Goal: Browse casually

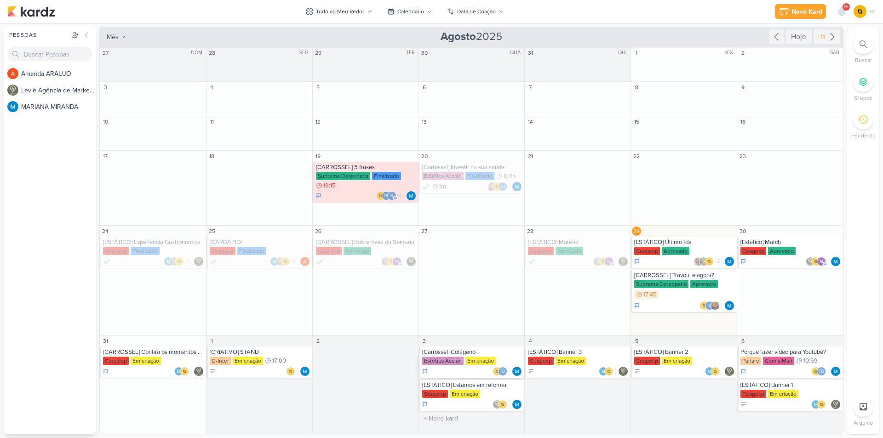
click at [494, 352] on div "[Carrossel] Colágeno" at bounding box center [472, 352] width 101 height 7
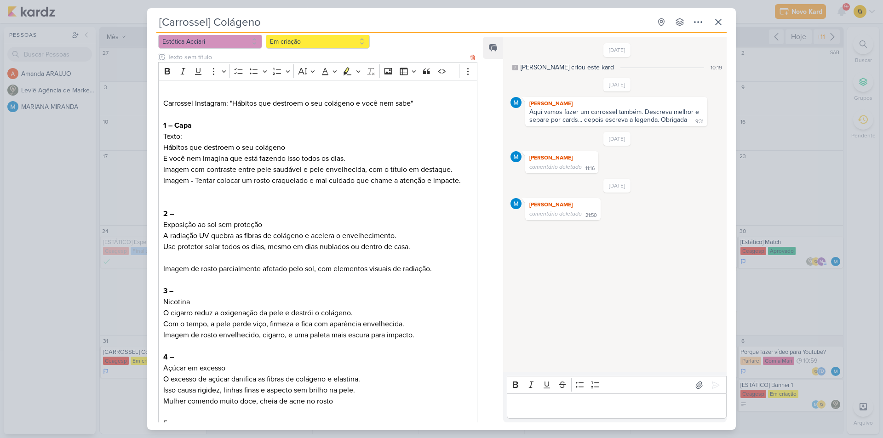
scroll to position [92, 0]
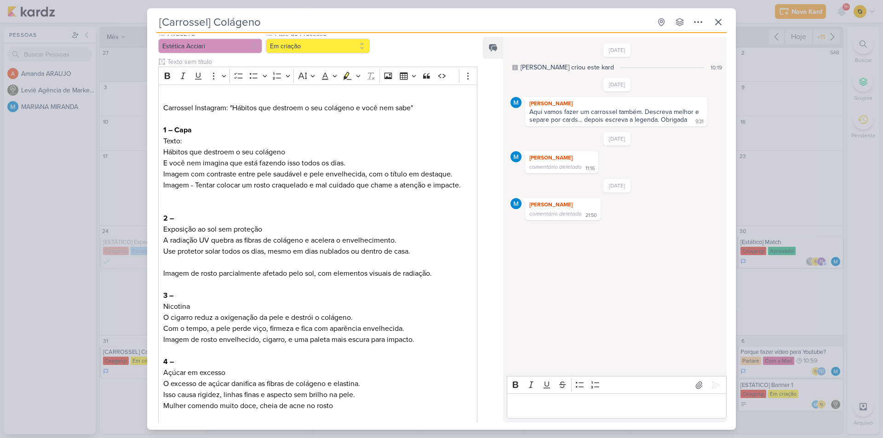
click at [41, 253] on div "[Carrossel] Colágeno Criado por MARIANA" at bounding box center [441, 219] width 883 height 438
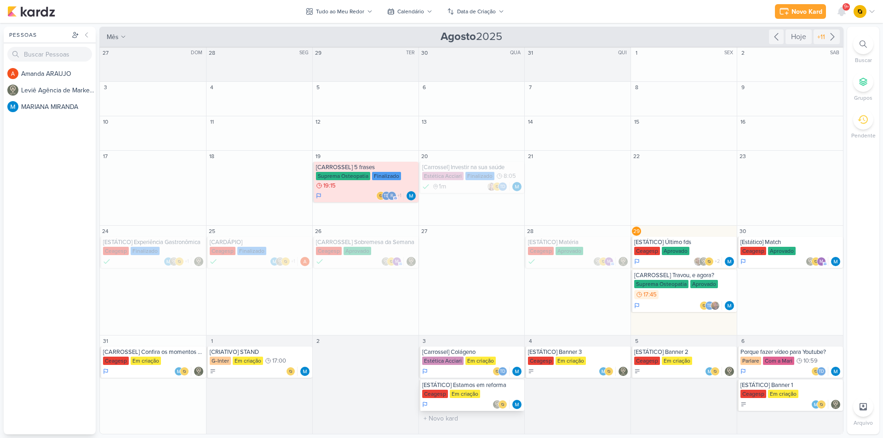
click at [487, 391] on div "Ceagesp Em criação" at bounding box center [472, 394] width 101 height 9
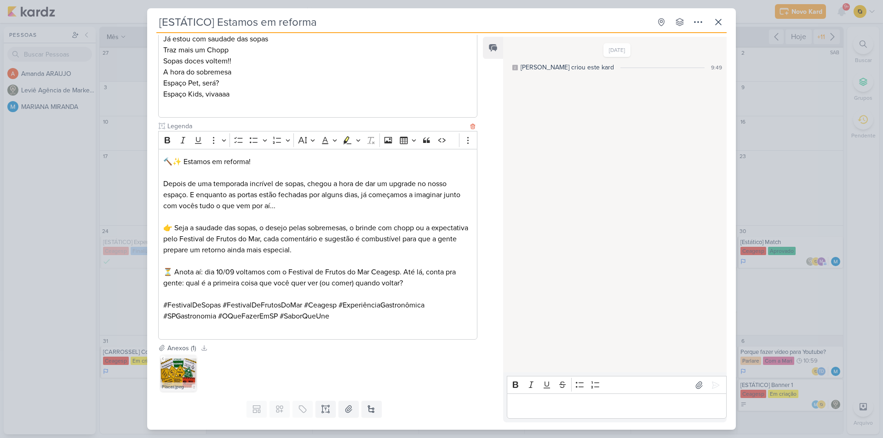
scroll to position [227, 0]
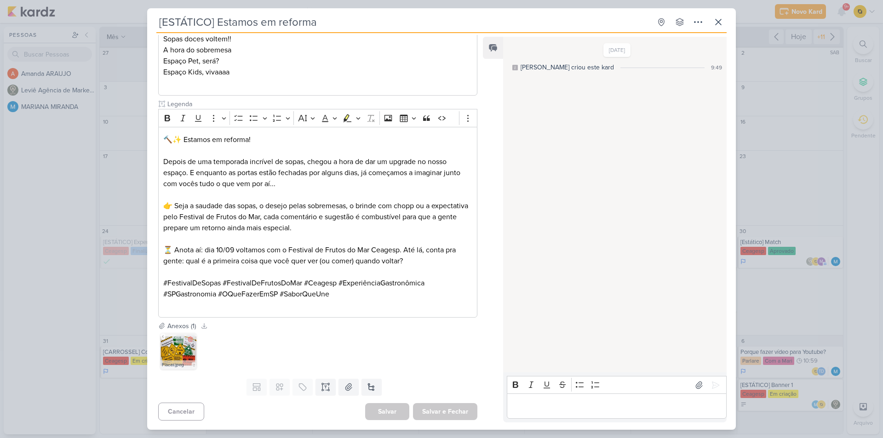
click at [166, 351] on img at bounding box center [178, 351] width 37 height 37
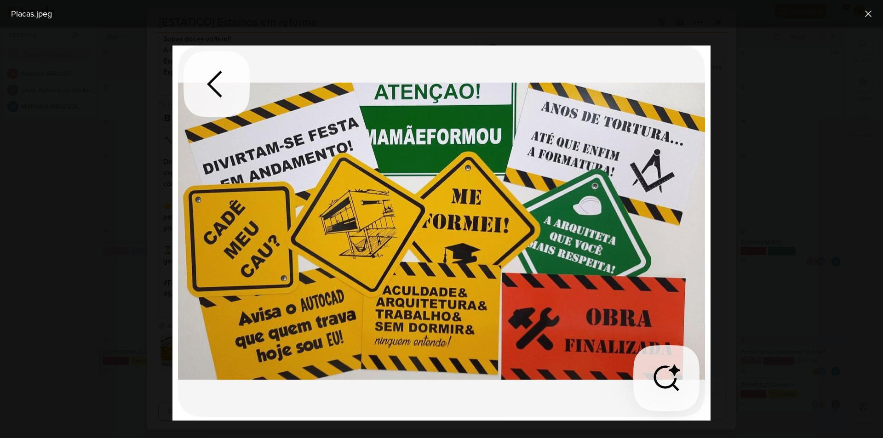
click at [125, 340] on div at bounding box center [441, 233] width 883 height 411
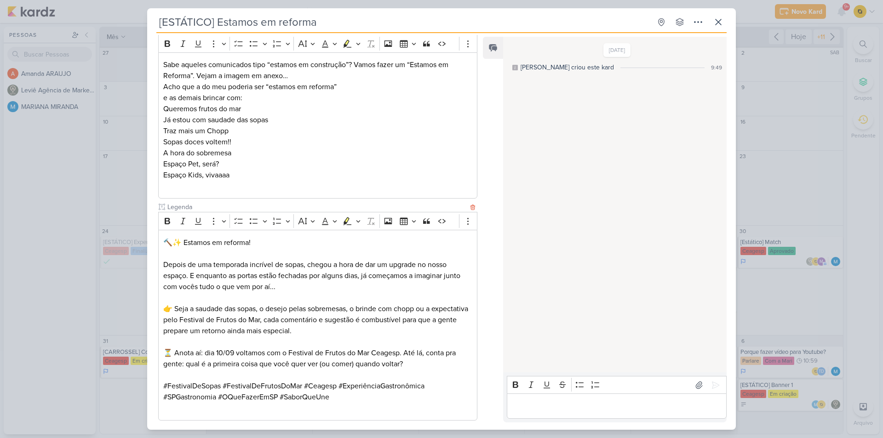
scroll to position [43, 0]
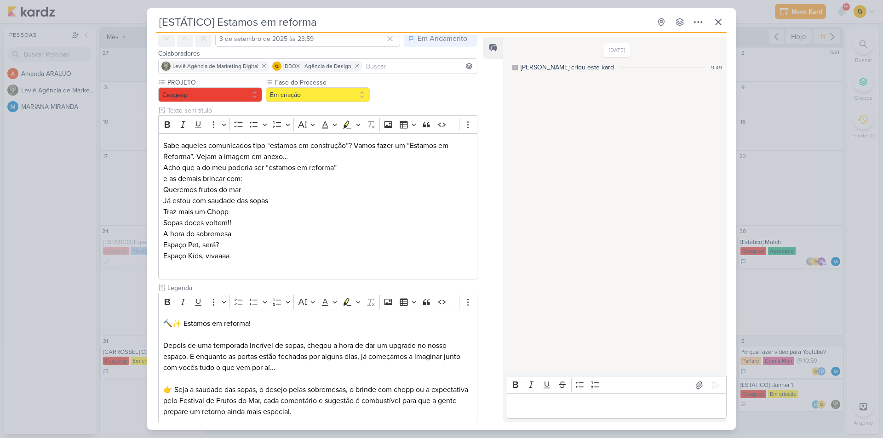
click at [91, 278] on div "[ESTÁTICO] Estamos em reforma Criado por MARIANA" at bounding box center [441, 219] width 883 height 438
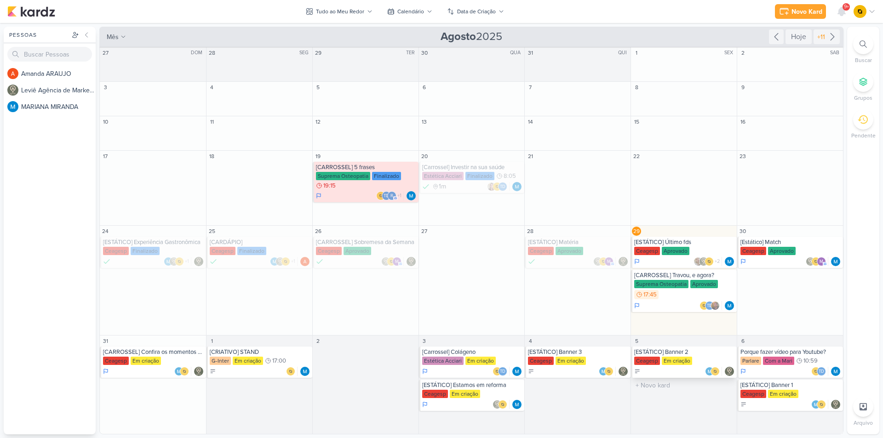
click at [692, 350] on div "[ESTÁTICO] Banner 2" at bounding box center [684, 352] width 101 height 7
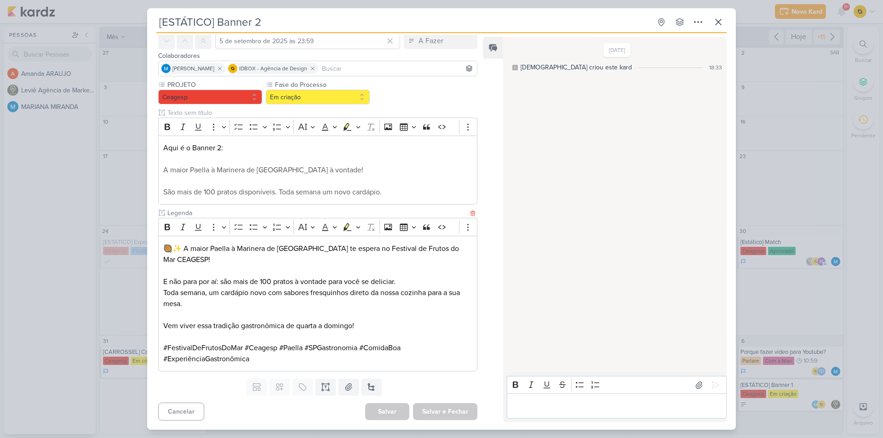
scroll to position [0, 0]
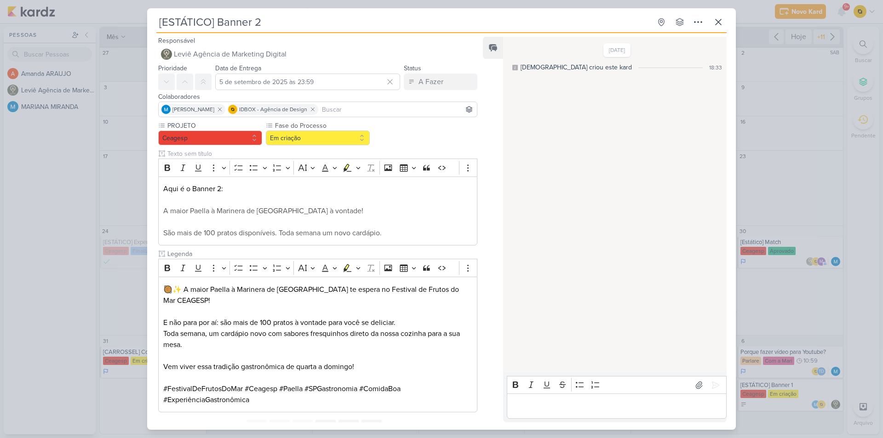
click at [94, 272] on div "[ESTÁTICO] Banner 2 Criado por [DEMOGRAPHIC_DATA]" at bounding box center [441, 219] width 883 height 438
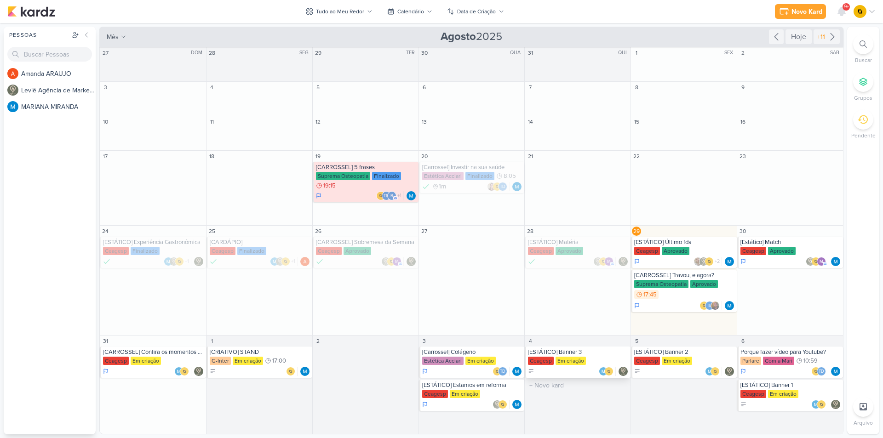
click at [589, 355] on div "[ESTÁTICO] Banner 3" at bounding box center [578, 352] width 101 height 7
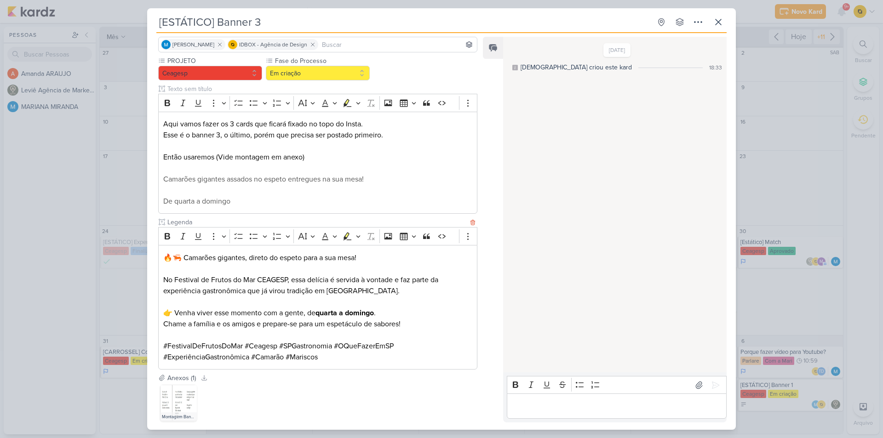
scroll to position [117, 0]
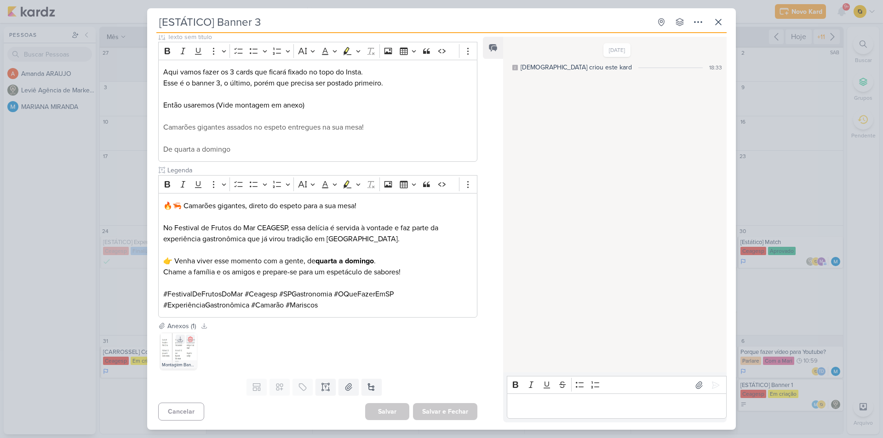
click at [178, 350] on img at bounding box center [178, 351] width 37 height 37
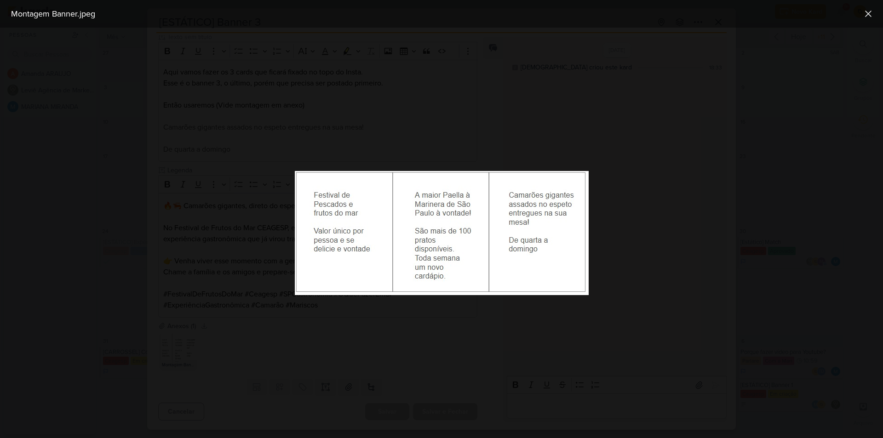
click at [175, 344] on div at bounding box center [441, 233] width 883 height 411
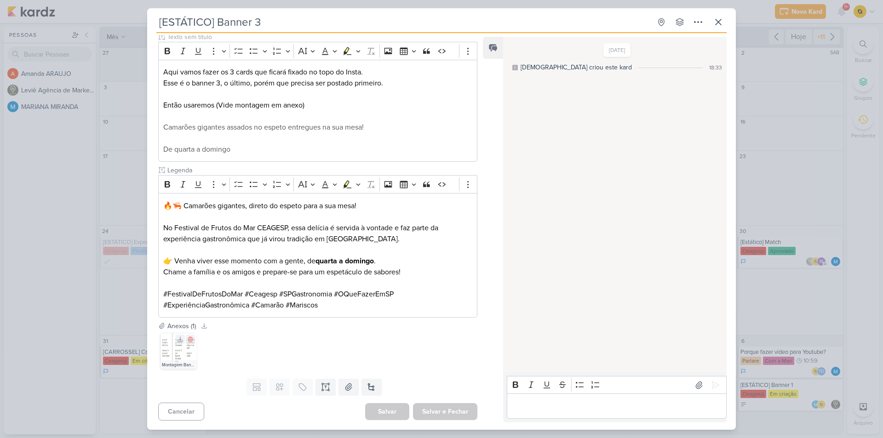
click at [185, 355] on img at bounding box center [178, 351] width 37 height 37
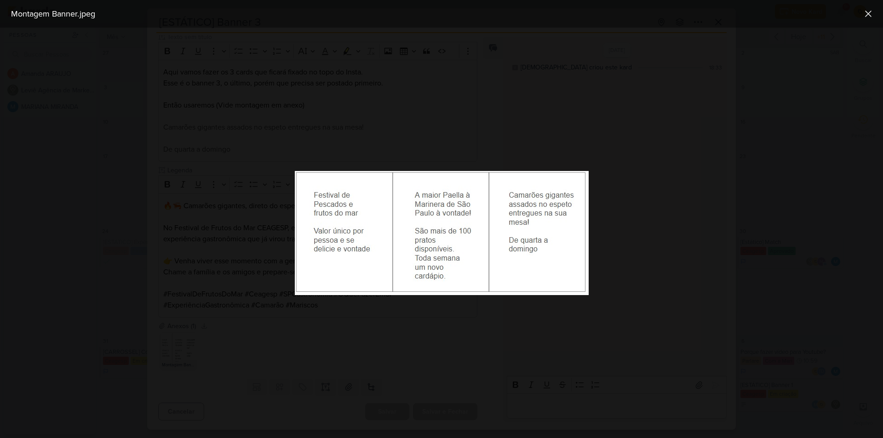
click at [197, 336] on div at bounding box center [441, 233] width 883 height 411
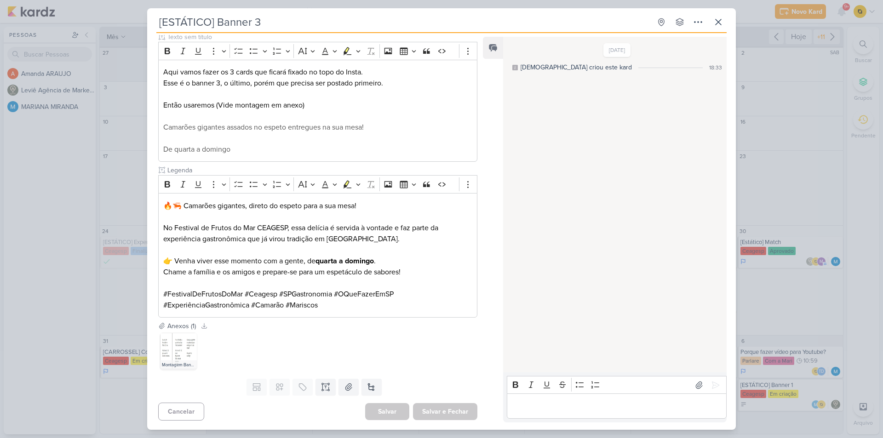
click at [97, 296] on div "[ESTÁTICO] Banner 3 Criado por [DEMOGRAPHIC_DATA]" at bounding box center [441, 219] width 883 height 438
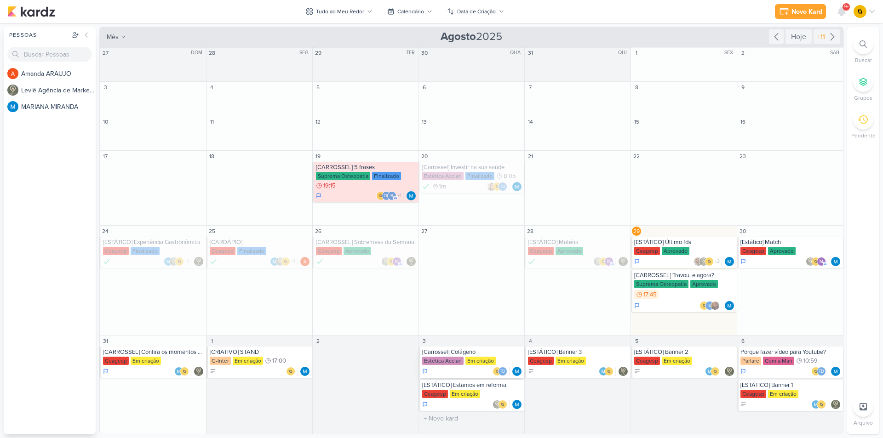
click at [456, 359] on div "Estética Acciari" at bounding box center [442, 361] width 41 height 8
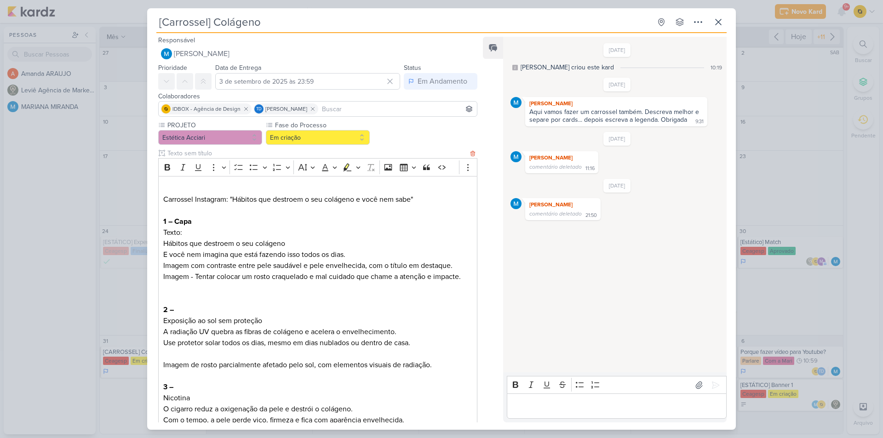
scroll to position [0, 0]
click at [56, 217] on div "[Carrossel] Colágeno Criado por MARIANA" at bounding box center [441, 219] width 883 height 438
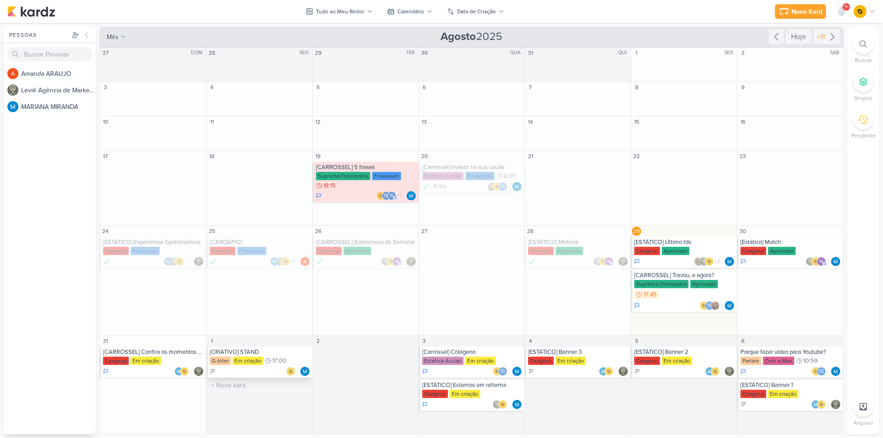
click at [273, 361] on span "17:00" at bounding box center [279, 361] width 14 height 6
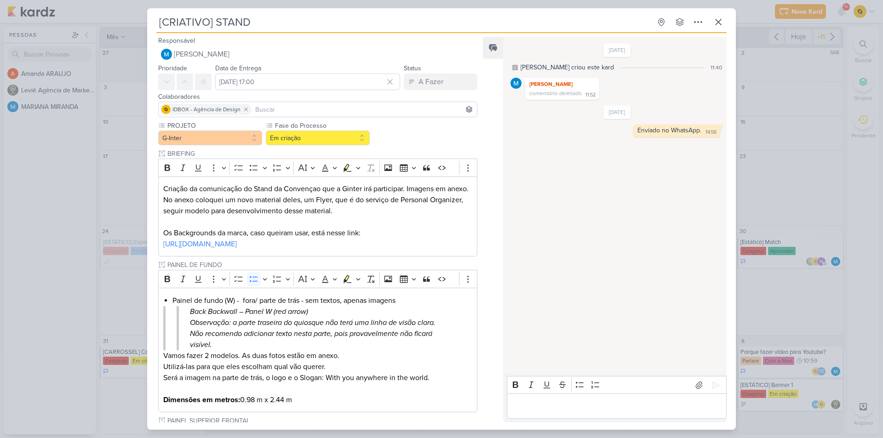
click at [109, 287] on div "[CRIATIVO] STAND Criado por MARIANA" at bounding box center [441, 219] width 883 height 438
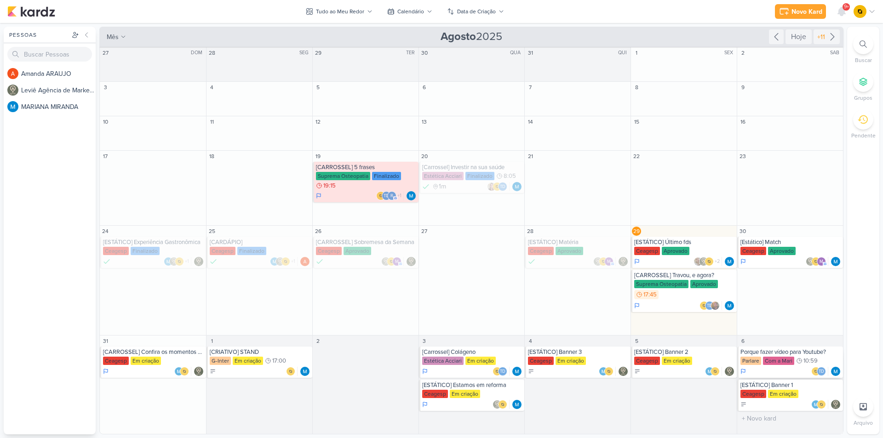
click at [765, 356] on div "Porque fazer vídeo para Youtube? [GEOGRAPHIC_DATA] Com a Mari 10:59 Td" at bounding box center [790, 362] width 106 height 31
